Goal: Information Seeking & Learning: Learn about a topic

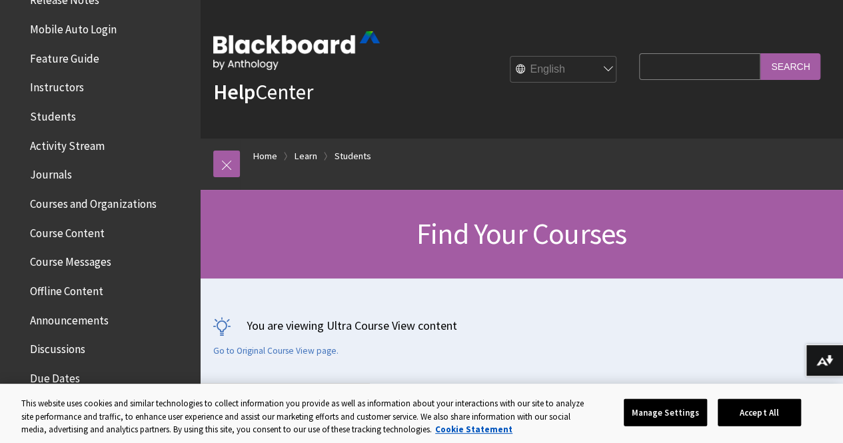
scroll to position [226, 0]
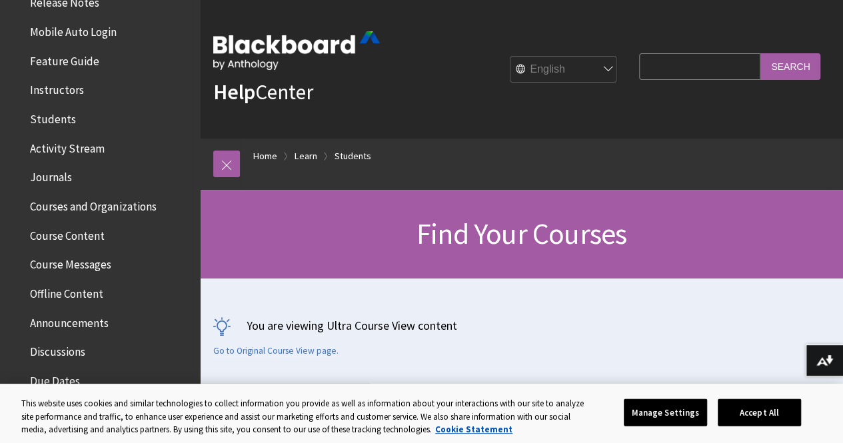
click at [63, 234] on span "Course Content" at bounding box center [67, 233] width 75 height 18
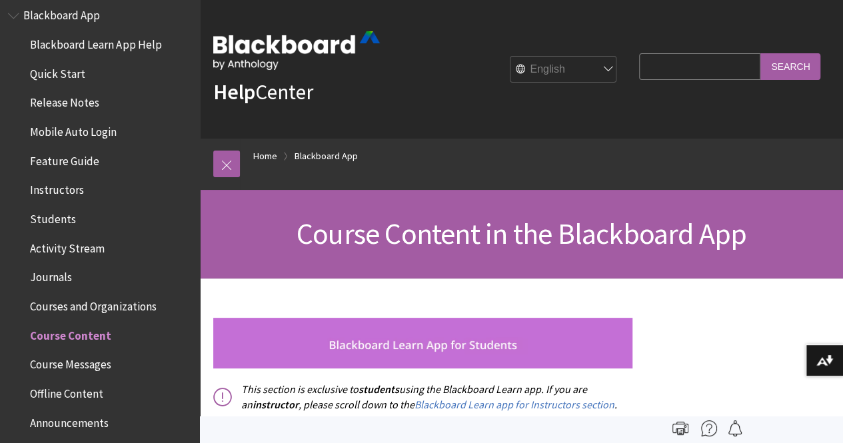
scroll to position [129, 0]
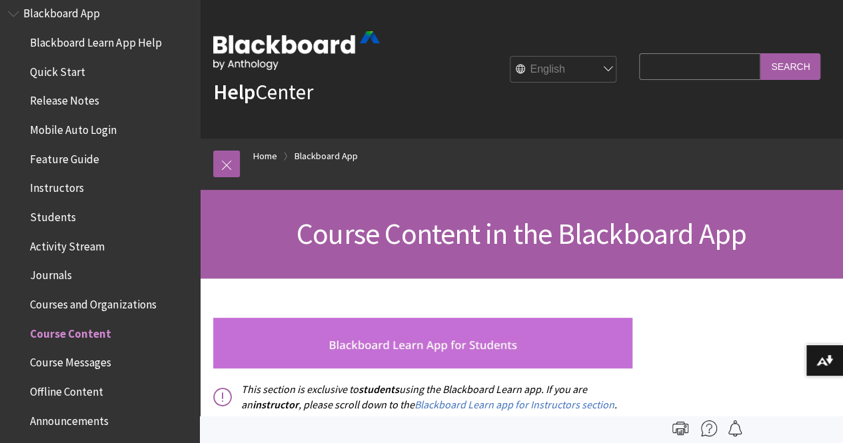
click at [49, 215] on span "Students" at bounding box center [53, 215] width 46 height 18
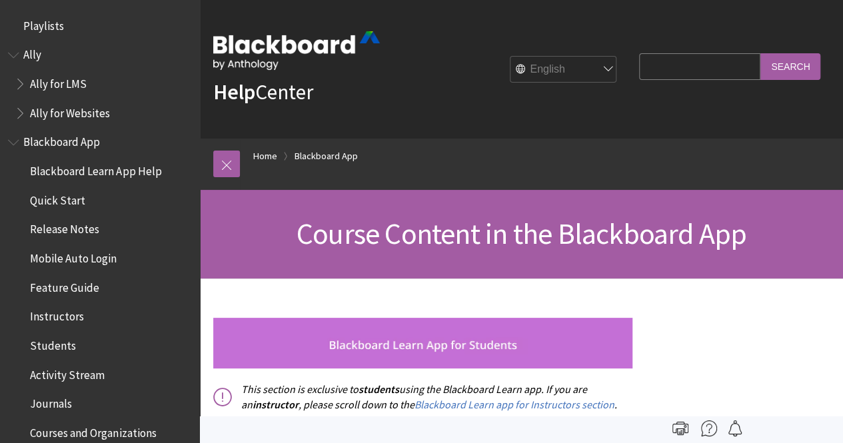
scroll to position [430, 0]
